Goal: Information Seeking & Learning: Learn about a topic

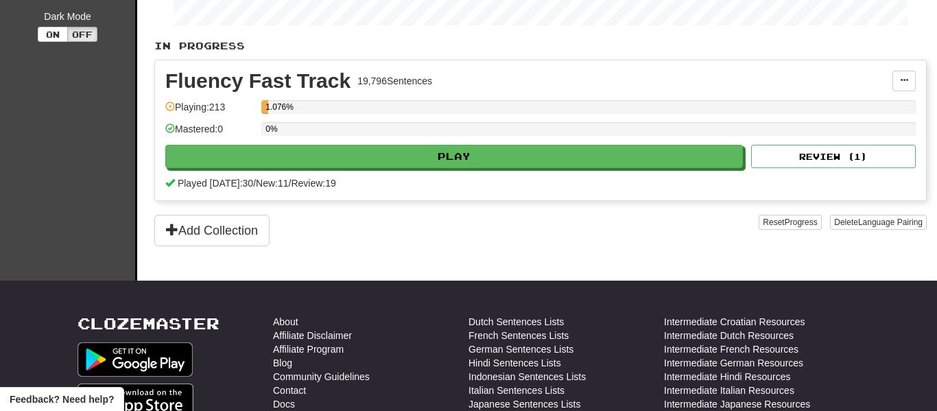
scroll to position [276, 0]
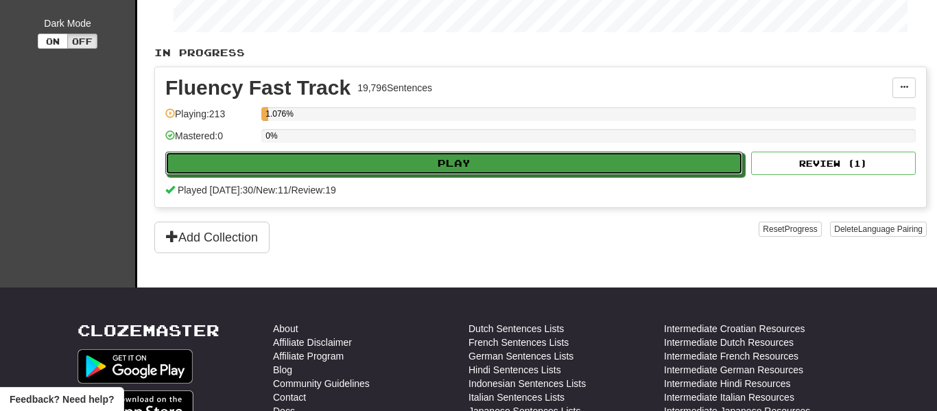
click at [433, 164] on button "Play" at bounding box center [454, 163] width 578 height 23
select select "**"
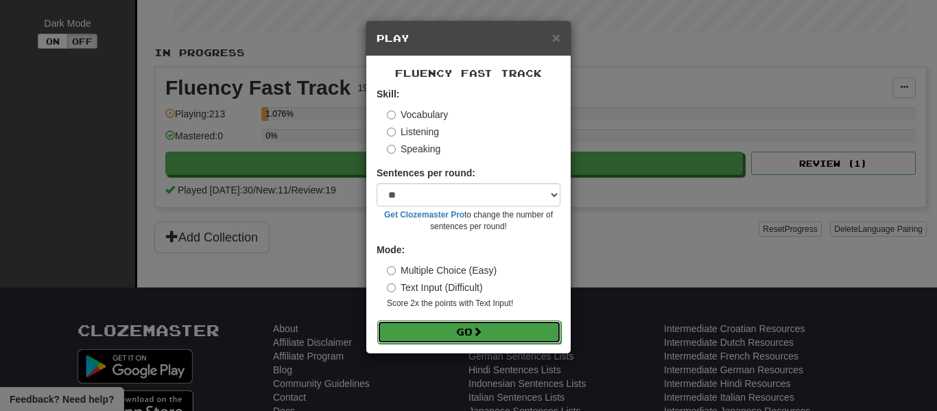
click at [402, 336] on button "Go" at bounding box center [469, 331] width 184 height 23
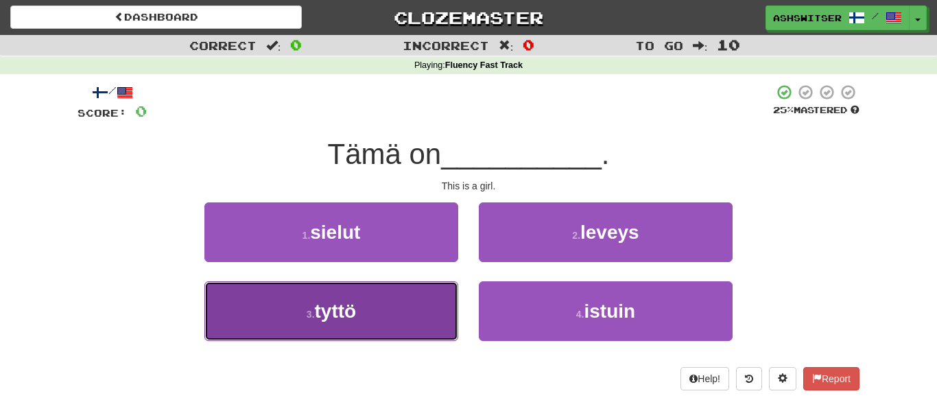
click at [381, 296] on button "3 . tyttö" at bounding box center [331, 311] width 254 height 60
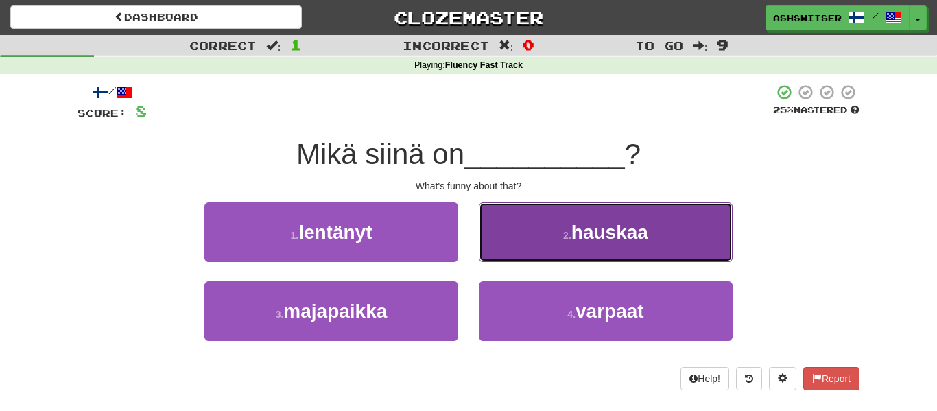
click at [585, 238] on span "hauskaa" at bounding box center [609, 232] width 77 height 21
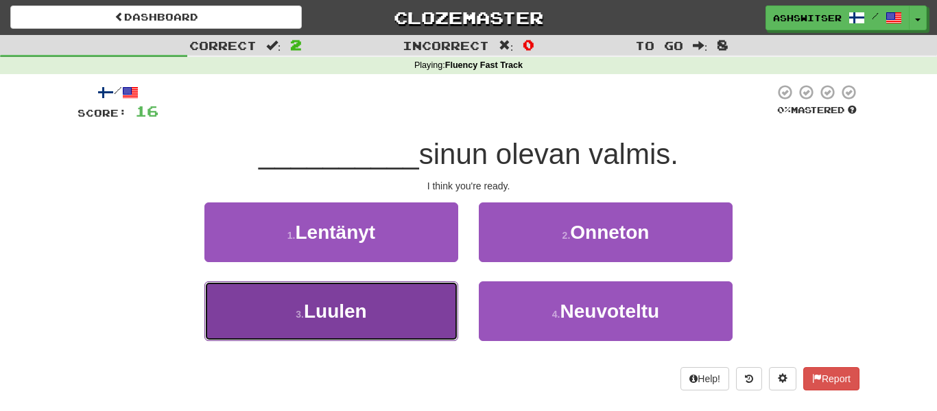
click at [377, 302] on button "3 . [GEOGRAPHIC_DATA]" at bounding box center [331, 311] width 254 height 60
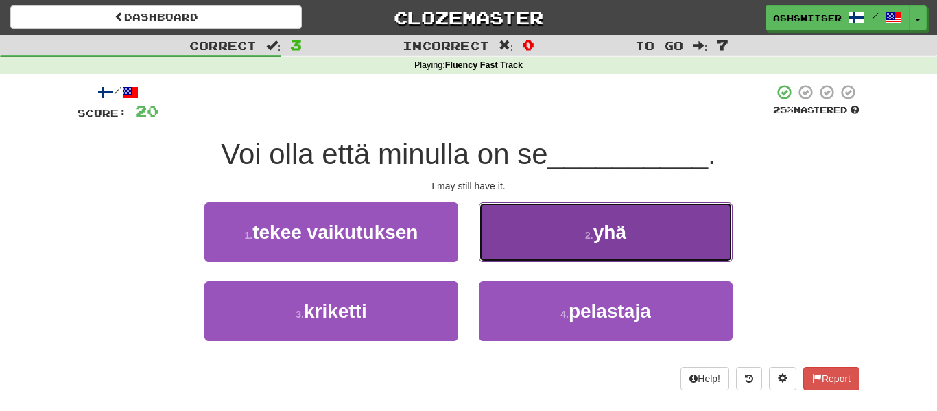
click at [596, 225] on span "yhä" at bounding box center [609, 232] width 33 height 21
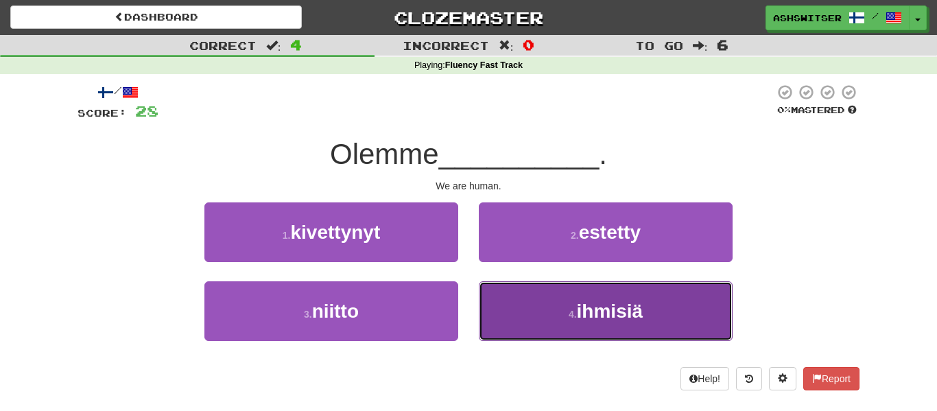
click at [594, 333] on button "4 . ihmisiä" at bounding box center [606, 311] width 254 height 60
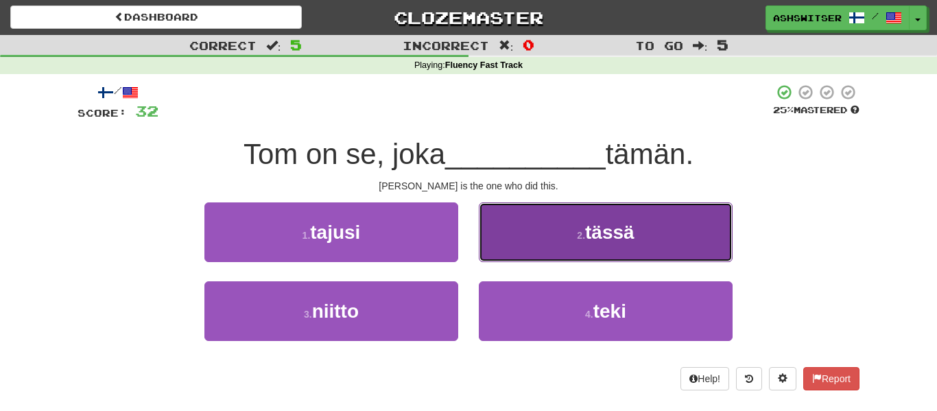
click at [526, 254] on button "2 . tässä" at bounding box center [606, 232] width 254 height 60
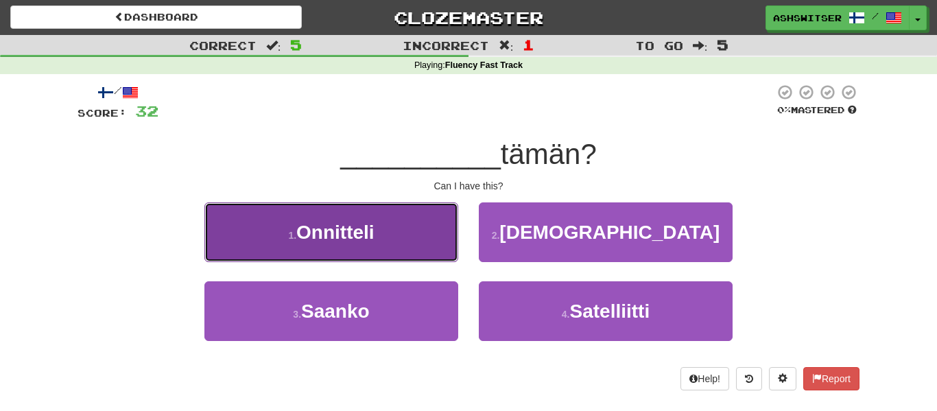
click at [413, 250] on button "1 . Onnitteli" at bounding box center [331, 232] width 254 height 60
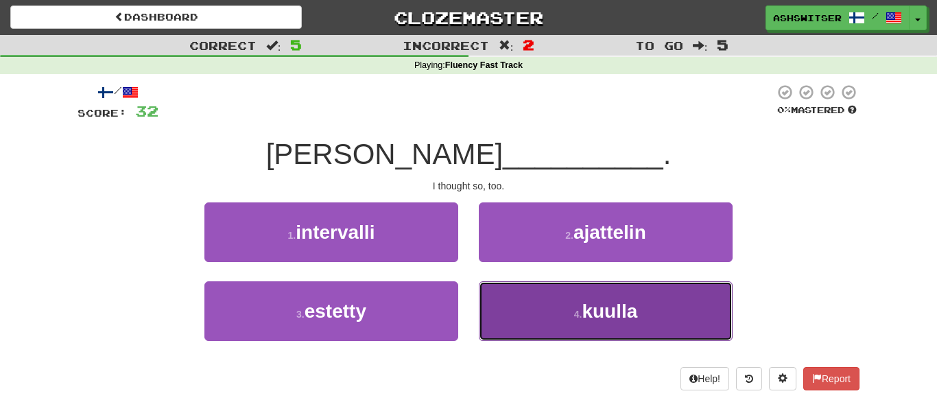
click at [520, 321] on button "4 . kuulla" at bounding box center [606, 311] width 254 height 60
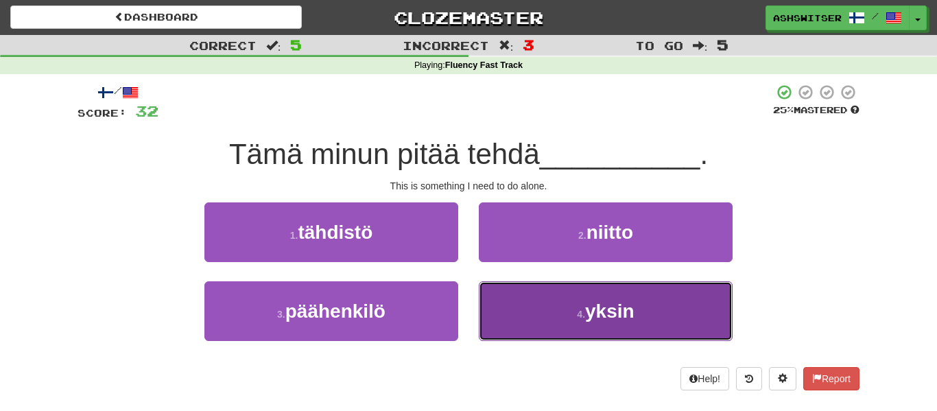
click at [554, 322] on button "4 . yksin" at bounding box center [606, 311] width 254 height 60
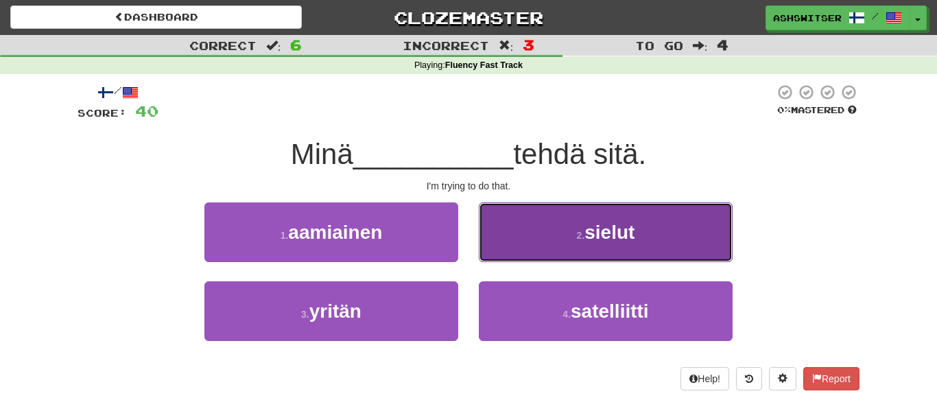
click at [565, 240] on button "2 . sielut" at bounding box center [606, 232] width 254 height 60
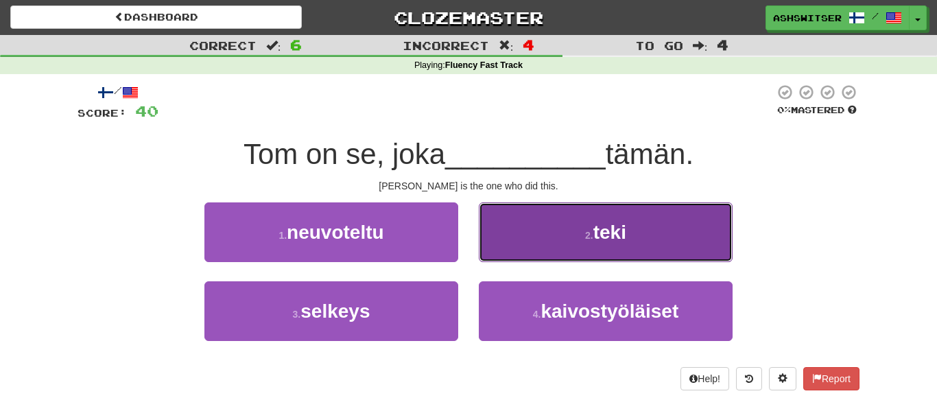
click at [687, 255] on button "2 . teki" at bounding box center [606, 232] width 254 height 60
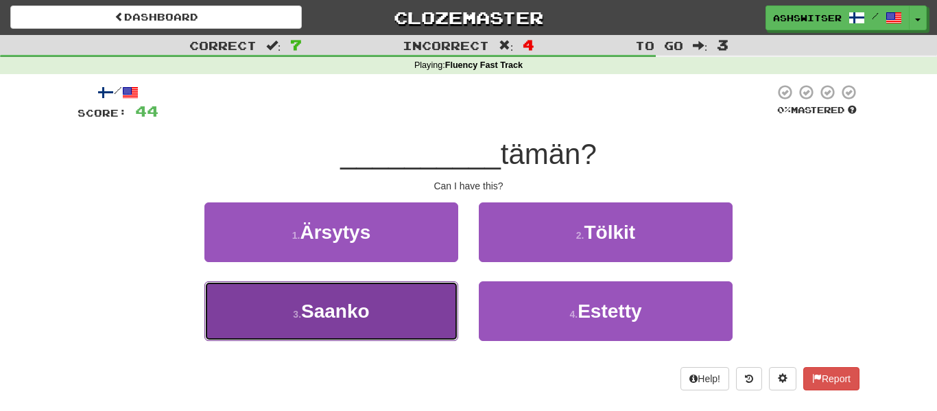
click at [409, 292] on button "3 . Saanko" at bounding box center [331, 311] width 254 height 60
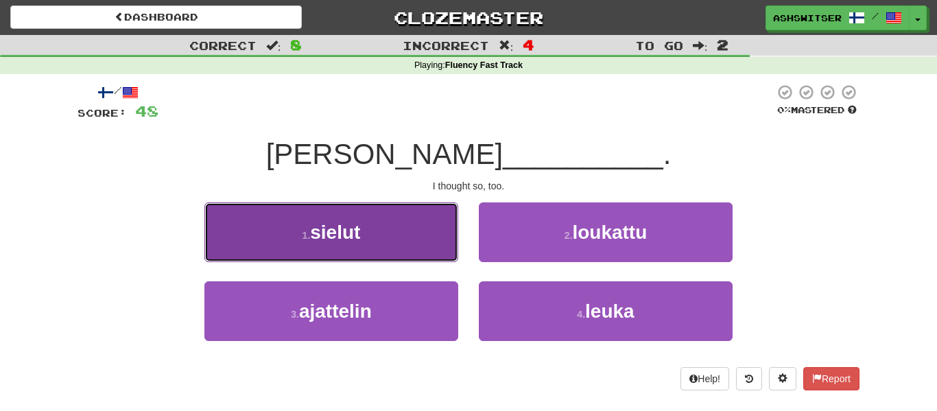
click at [359, 245] on button "1 . sielut" at bounding box center [331, 232] width 254 height 60
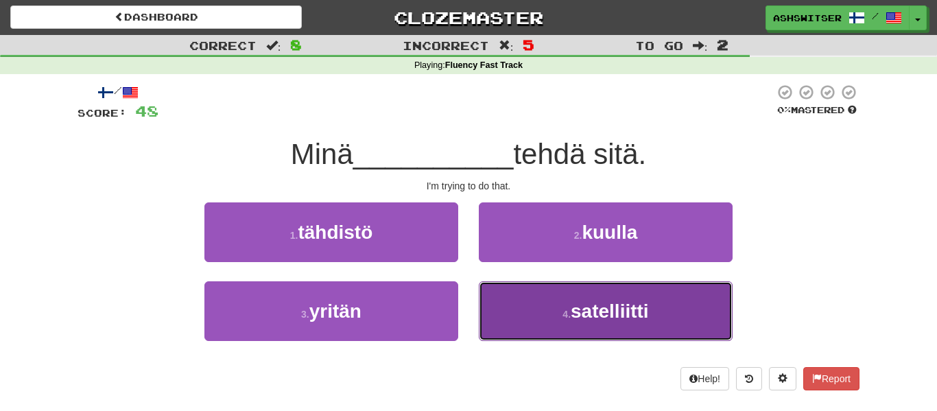
click at [547, 295] on button "4 . satelliitti" at bounding box center [606, 311] width 254 height 60
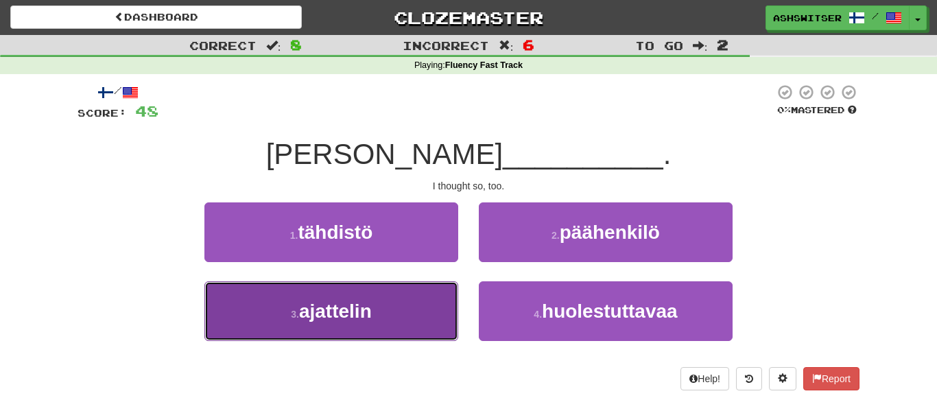
click at [308, 311] on span "ajattelin" at bounding box center [335, 310] width 73 height 21
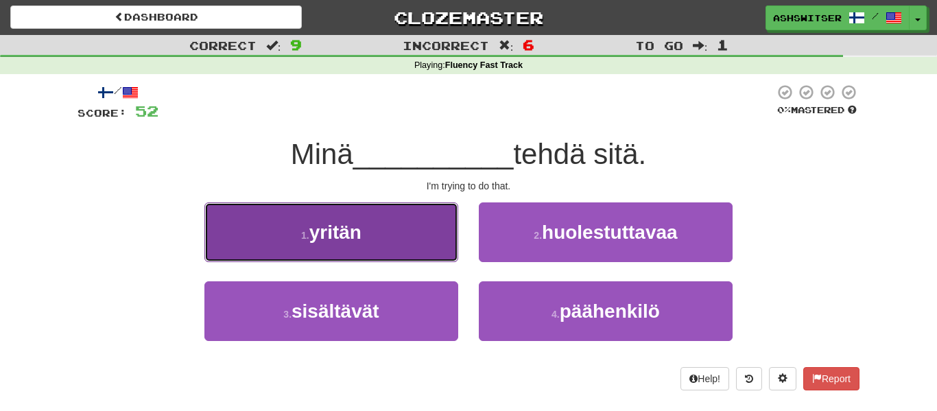
click at [345, 244] on button "1 . yritän" at bounding box center [331, 232] width 254 height 60
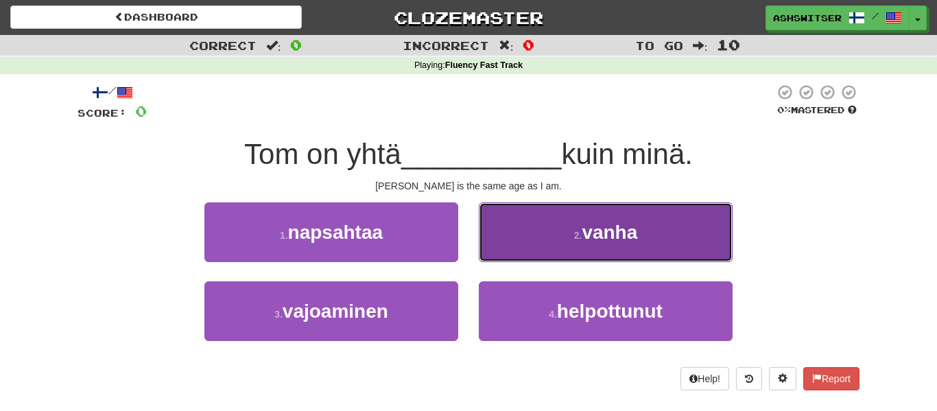
click at [578, 235] on small "2 ." at bounding box center [578, 235] width 8 height 11
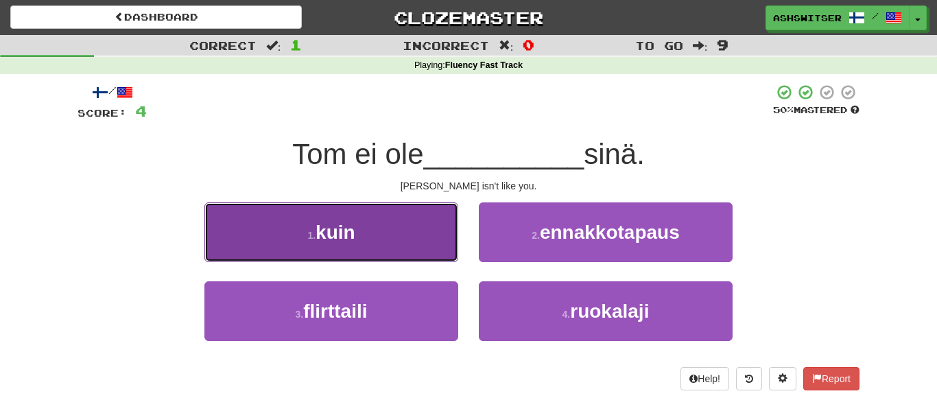
click at [341, 251] on button "1 . kuin" at bounding box center [331, 232] width 254 height 60
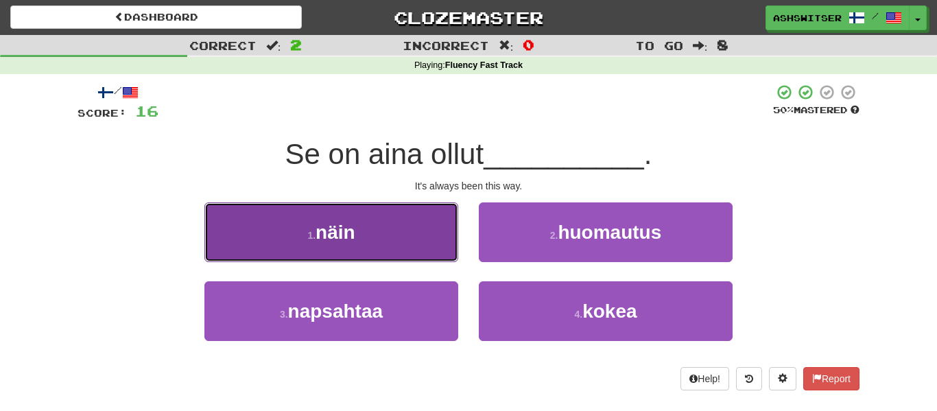
click at [426, 235] on button "1 . näin" at bounding box center [331, 232] width 254 height 60
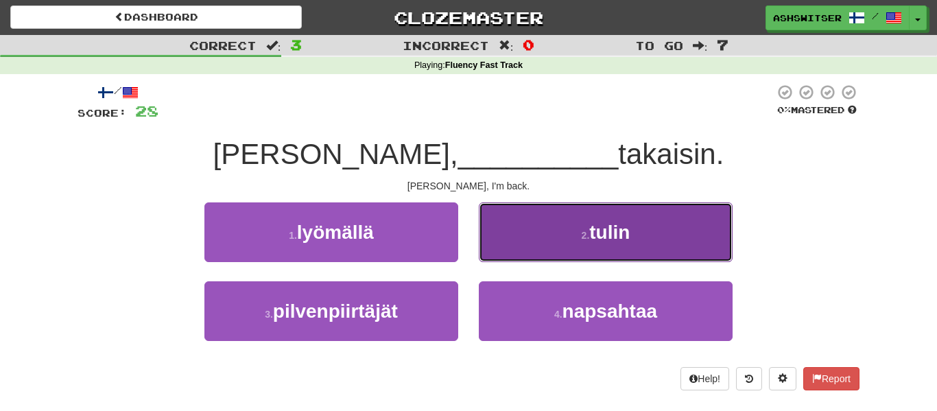
click at [527, 231] on button "2 . tulin" at bounding box center [606, 232] width 254 height 60
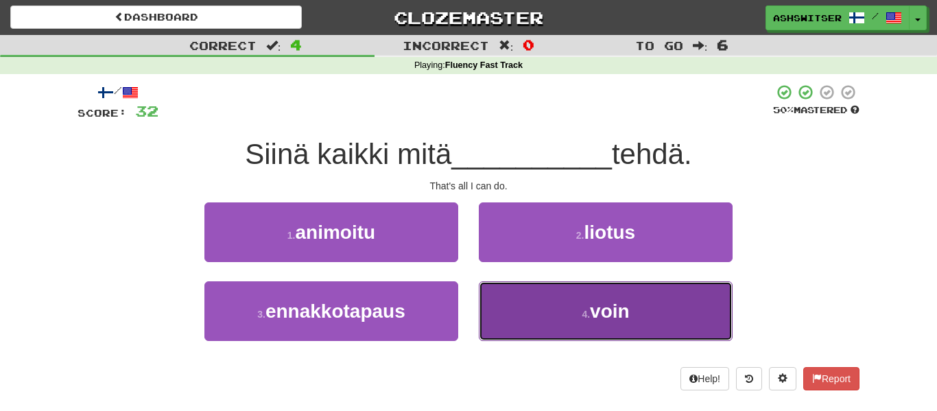
click at [548, 320] on button "4 . voin" at bounding box center [606, 311] width 254 height 60
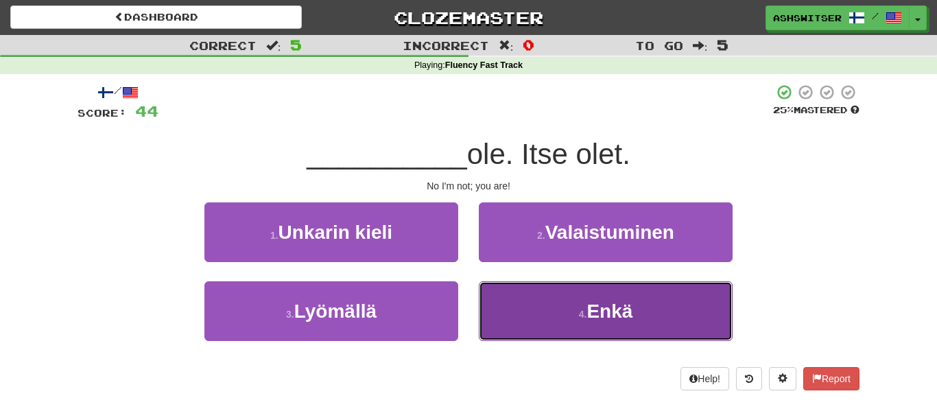
click at [516, 302] on button "4 . Enkä" at bounding box center [606, 311] width 254 height 60
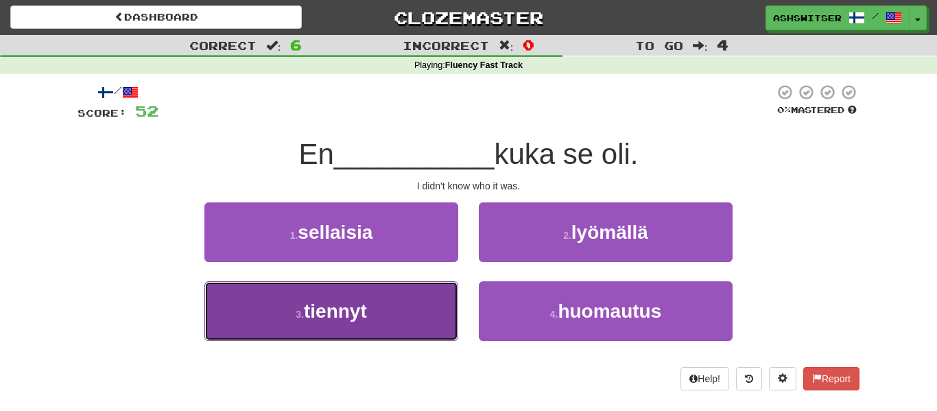
click at [380, 301] on button "3 . tiennyt" at bounding box center [331, 311] width 254 height 60
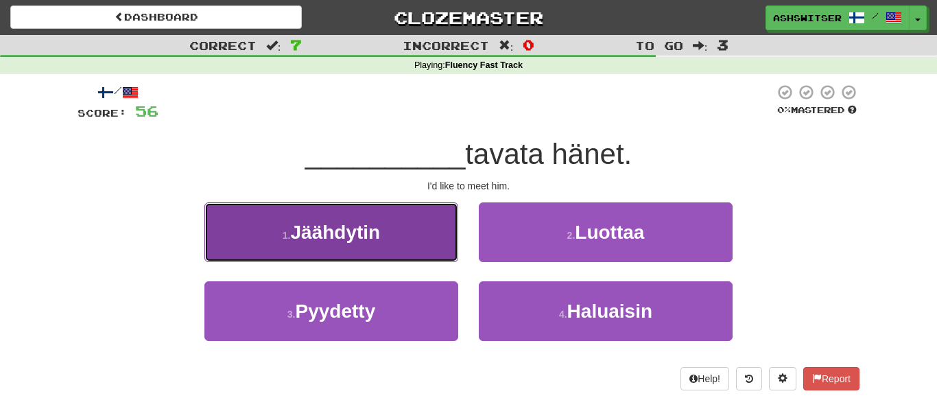
click at [396, 235] on button "1 . Jäähdytin" at bounding box center [331, 232] width 254 height 60
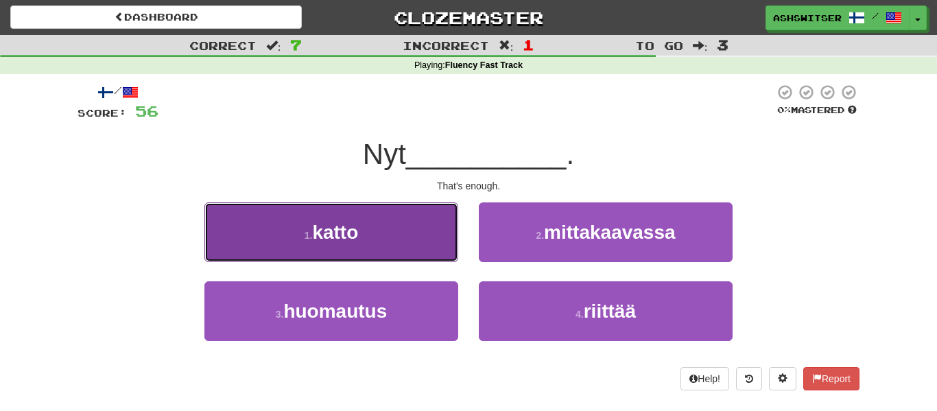
click at [380, 233] on button "1 . katto" at bounding box center [331, 232] width 254 height 60
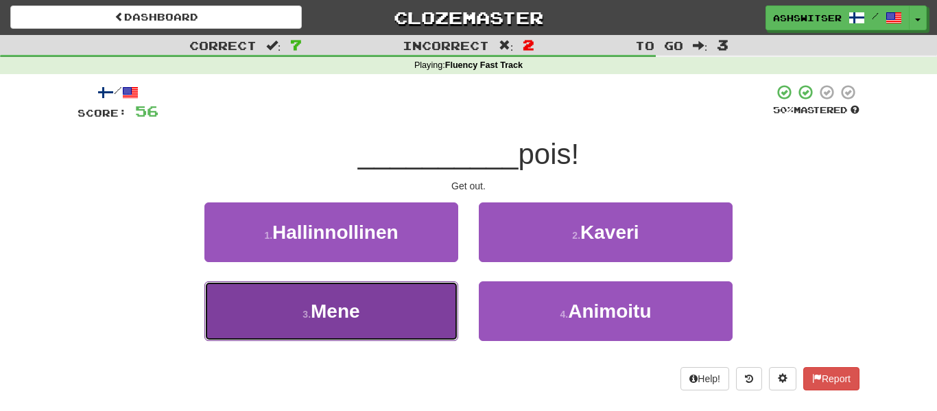
click at [414, 320] on button "3 . Mene" at bounding box center [331, 311] width 254 height 60
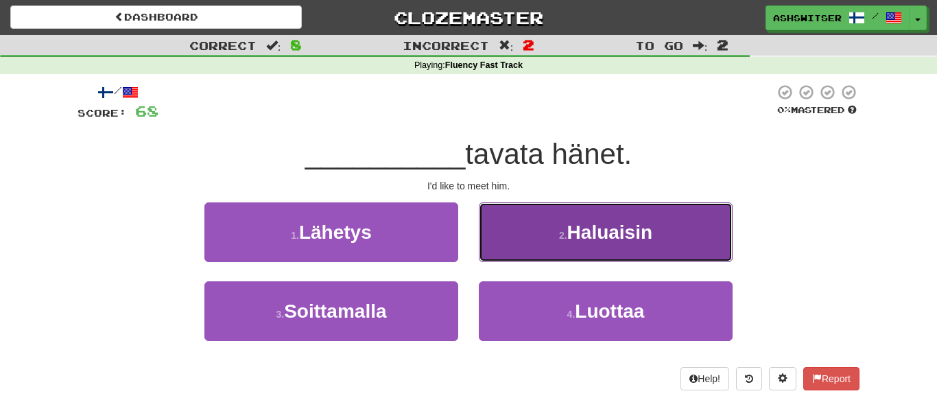
click at [564, 250] on button "2 . Haluaisin" at bounding box center [606, 232] width 254 height 60
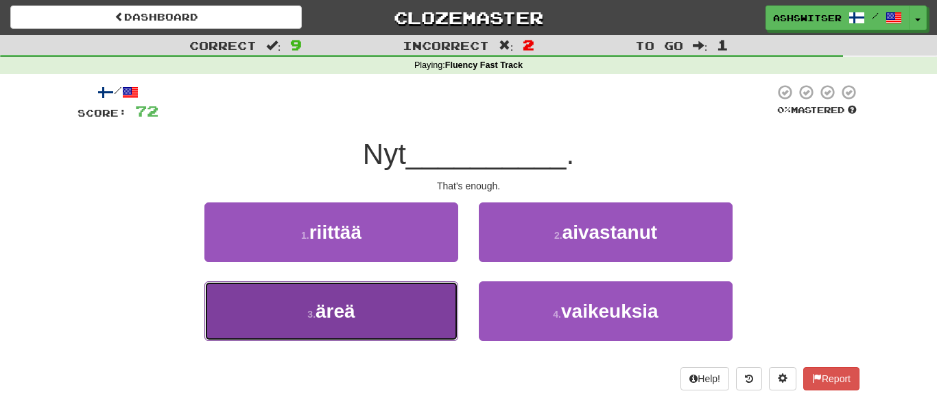
click at [354, 326] on button "3 . äreä" at bounding box center [331, 311] width 254 height 60
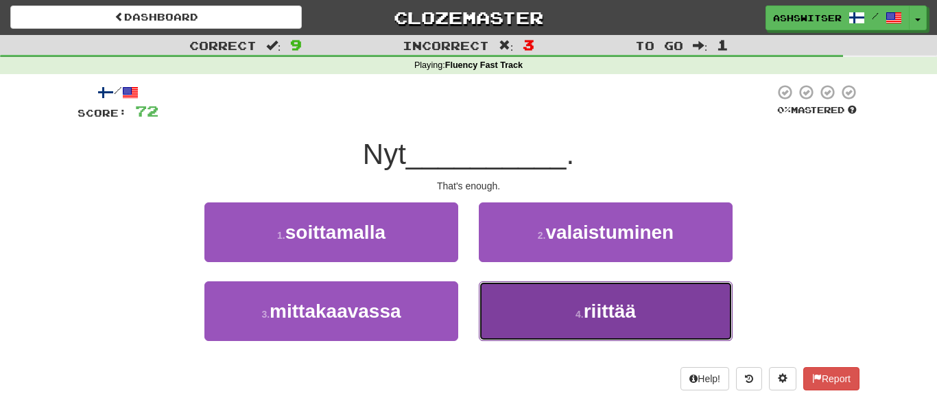
click at [532, 294] on button "4 . riittää" at bounding box center [606, 311] width 254 height 60
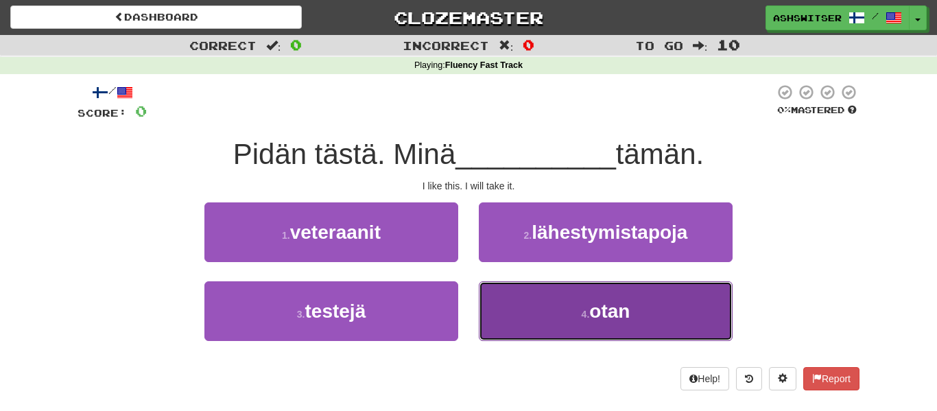
click at [689, 331] on button "4 . otan" at bounding box center [606, 311] width 254 height 60
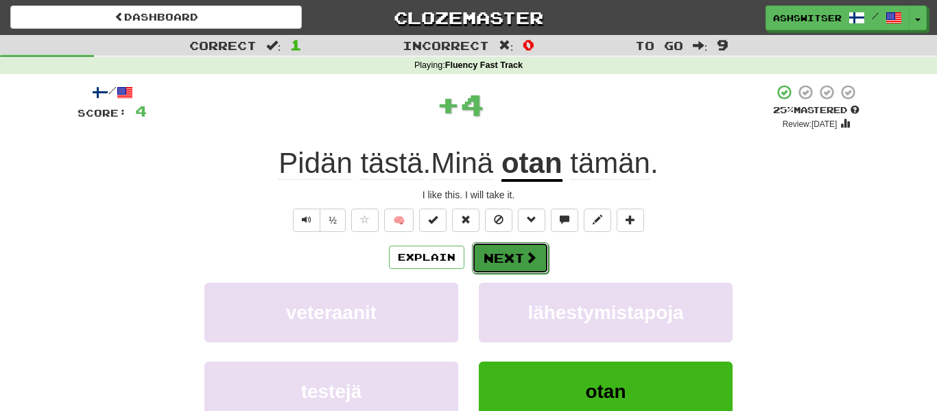
click at [488, 250] on button "Next" at bounding box center [510, 258] width 77 height 32
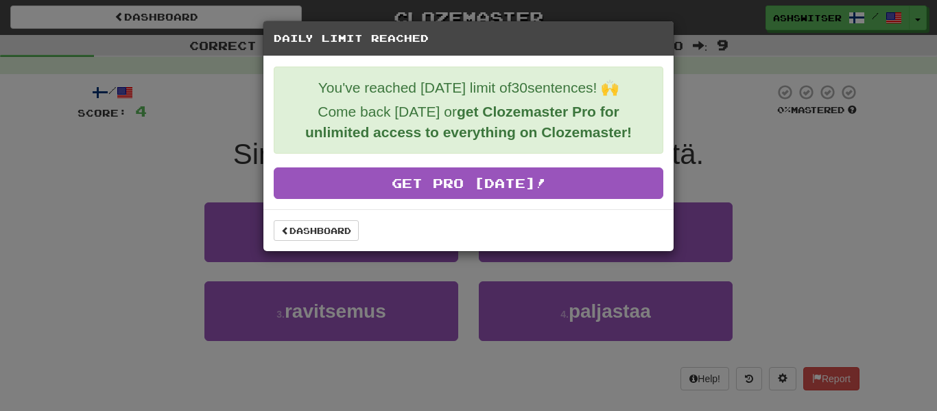
click at [300, 211] on div "Dashboard" at bounding box center [468, 230] width 410 height 42
click at [302, 224] on link "Dashboard" at bounding box center [316, 230] width 85 height 21
